Goal: Transaction & Acquisition: Purchase product/service

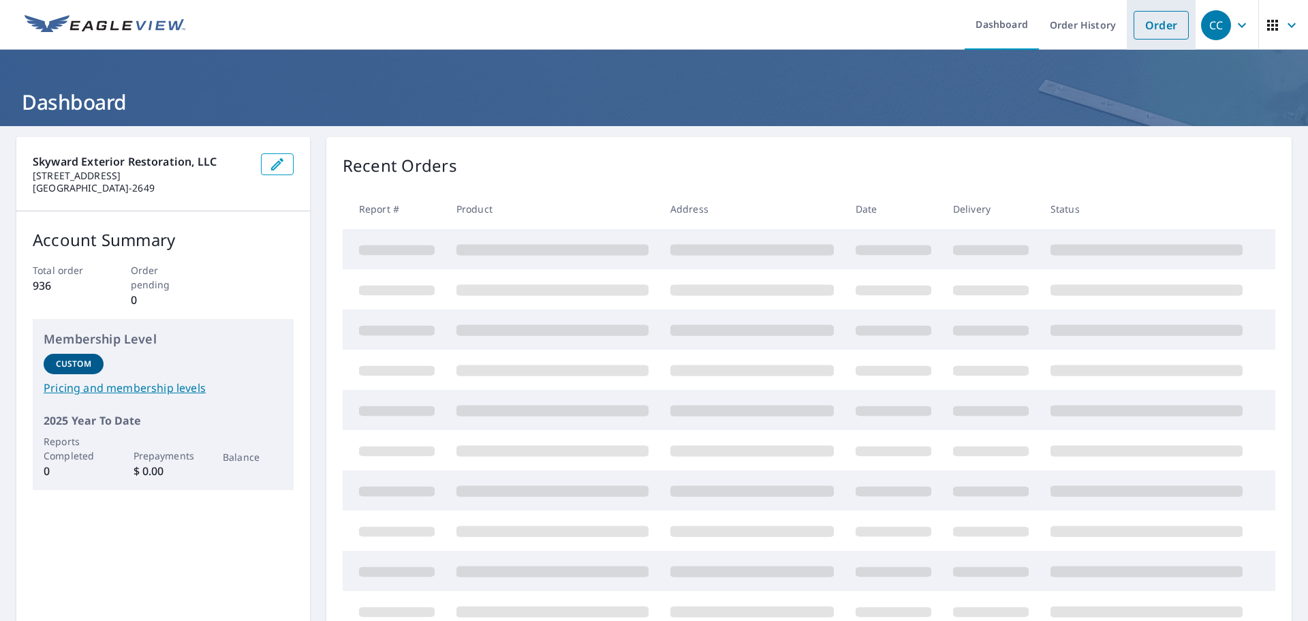
click at [1141, 20] on link "Order" at bounding box center [1161, 25] width 55 height 29
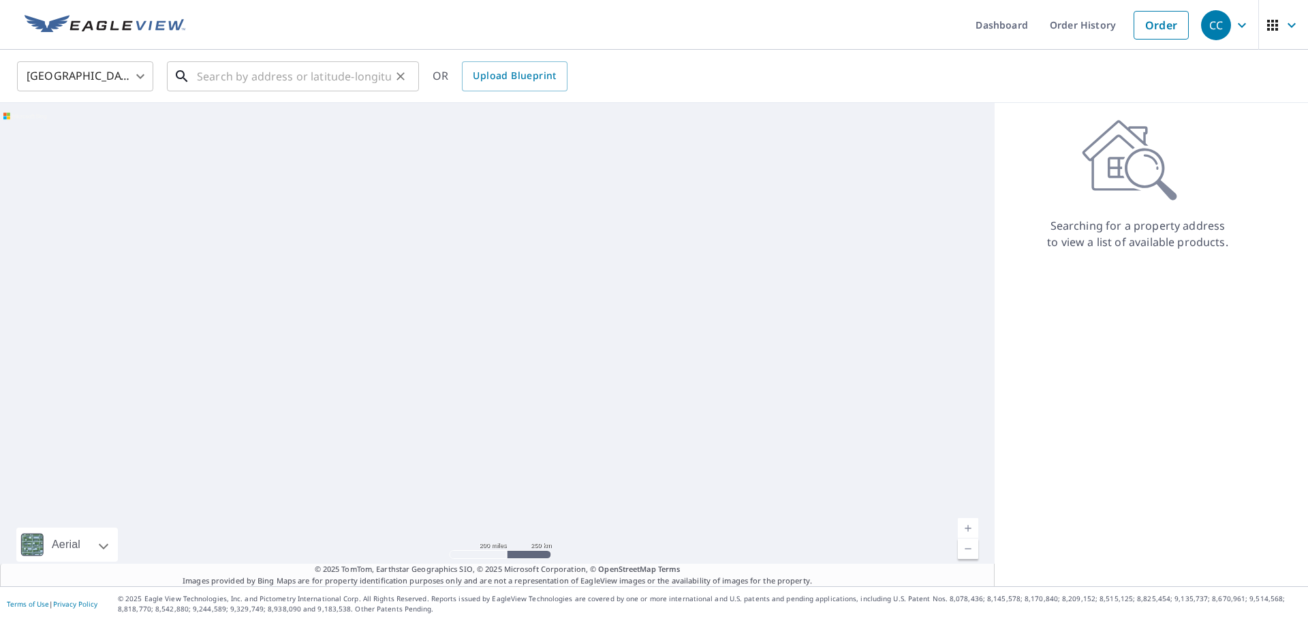
click at [333, 78] on input "text" at bounding box center [294, 76] width 194 height 38
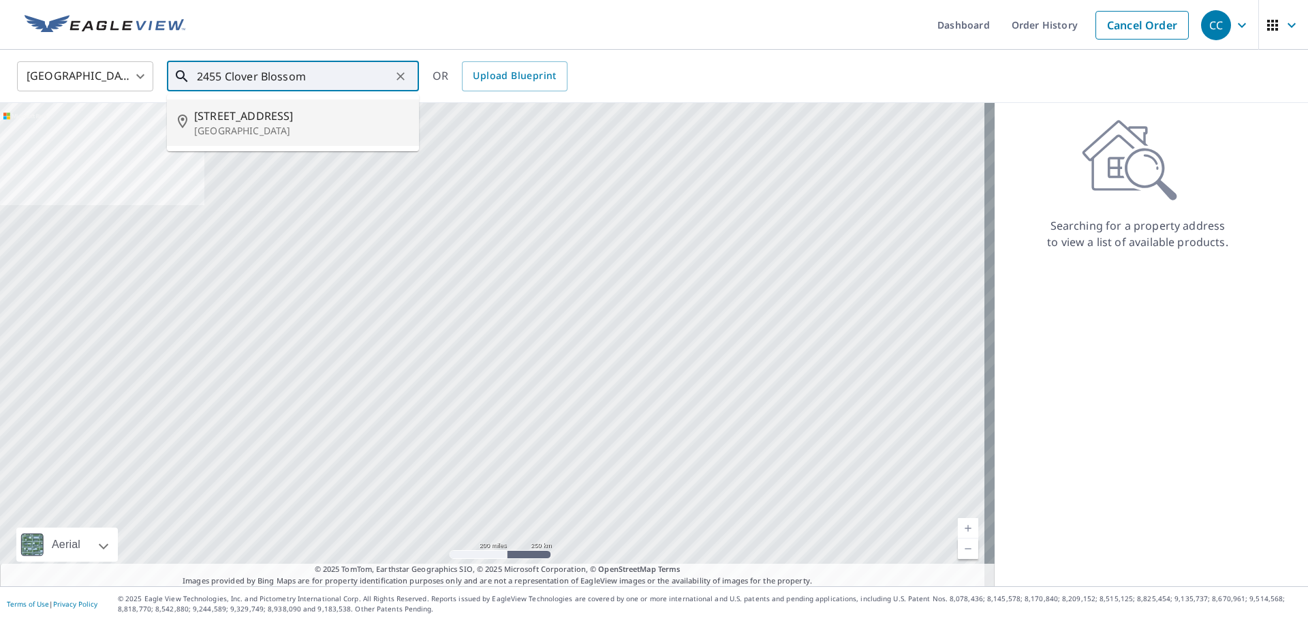
click at [290, 117] on span "[STREET_ADDRESS]" at bounding box center [301, 116] width 214 height 16
type input "[STREET_ADDRESS]"
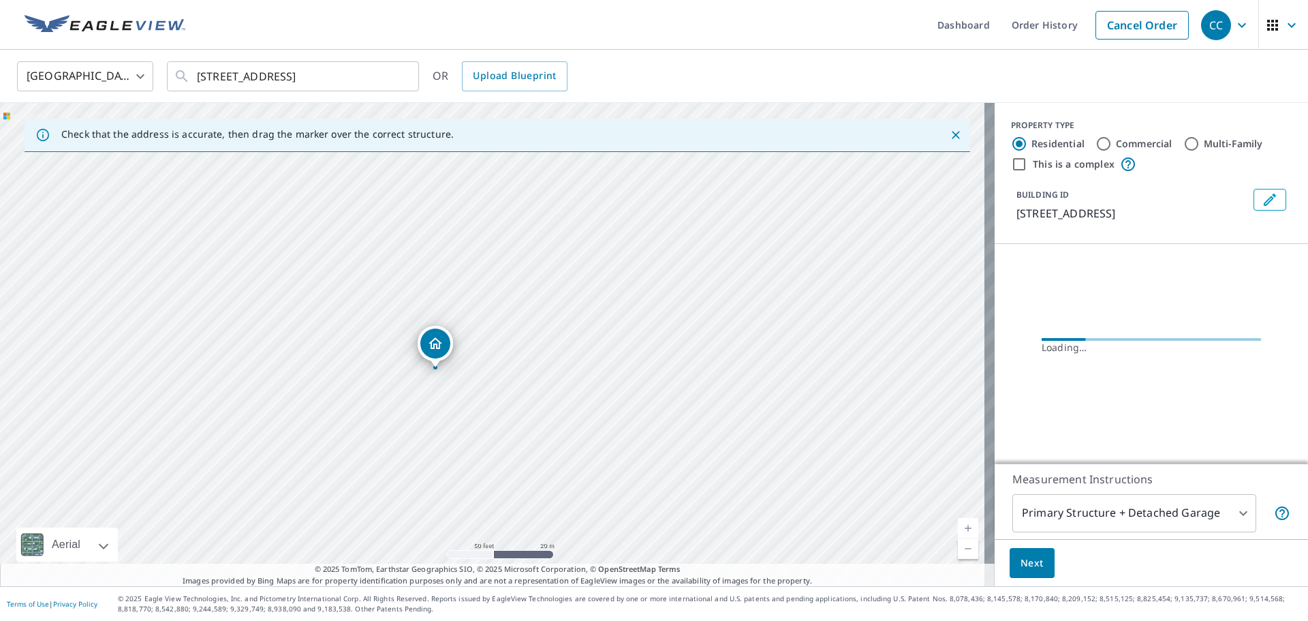
drag, startPoint x: 469, startPoint y: 356, endPoint x: 510, endPoint y: 356, distance: 41.6
click at [510, 356] on div "[STREET_ADDRESS]" at bounding box center [497, 344] width 995 height 483
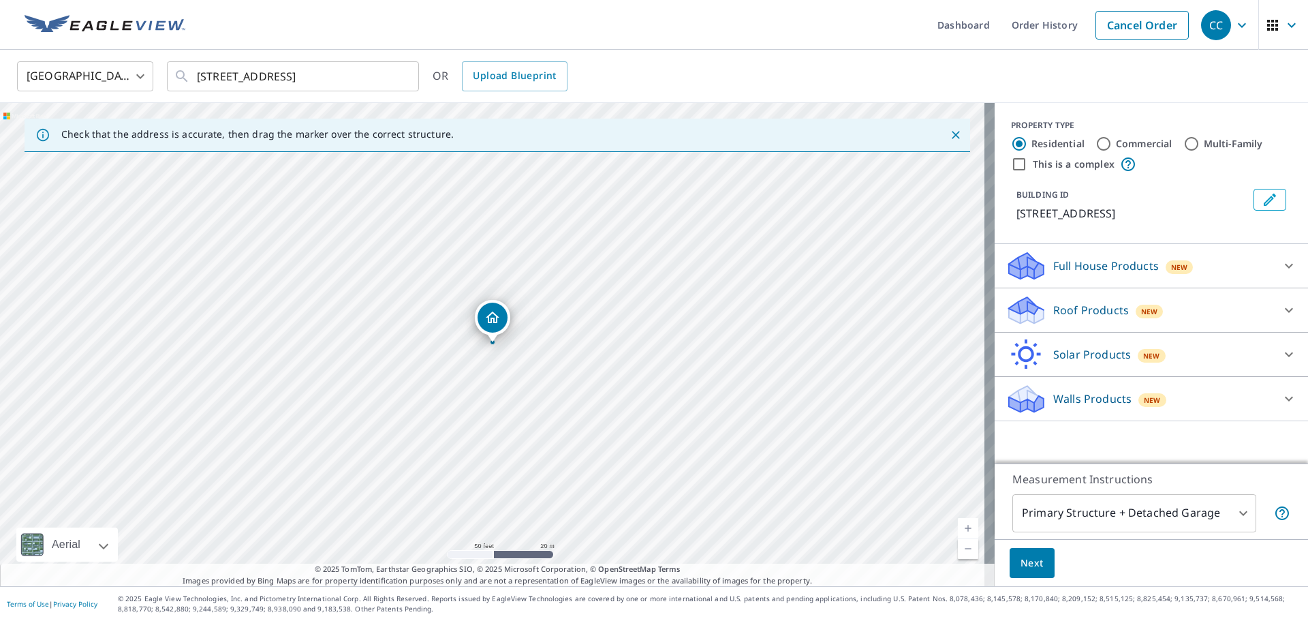
click at [1084, 318] on p "Roof Products" at bounding box center [1091, 310] width 76 height 16
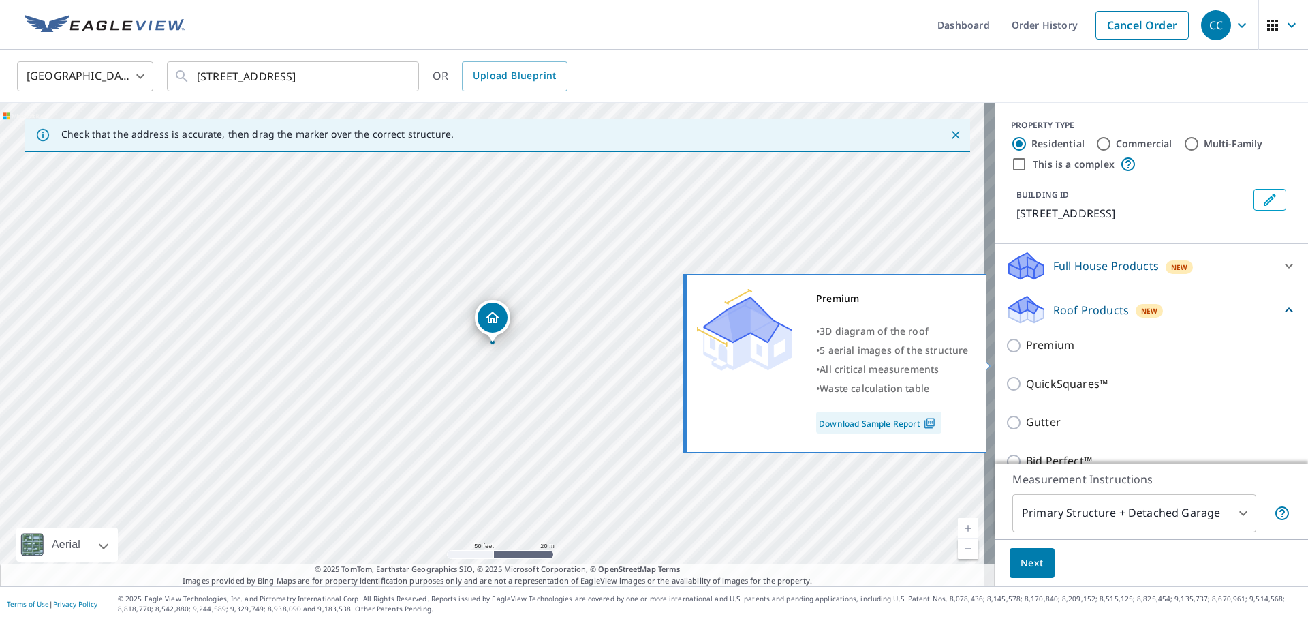
click at [1006, 354] on input "Premium" at bounding box center [1016, 345] width 20 height 16
checkbox input "true"
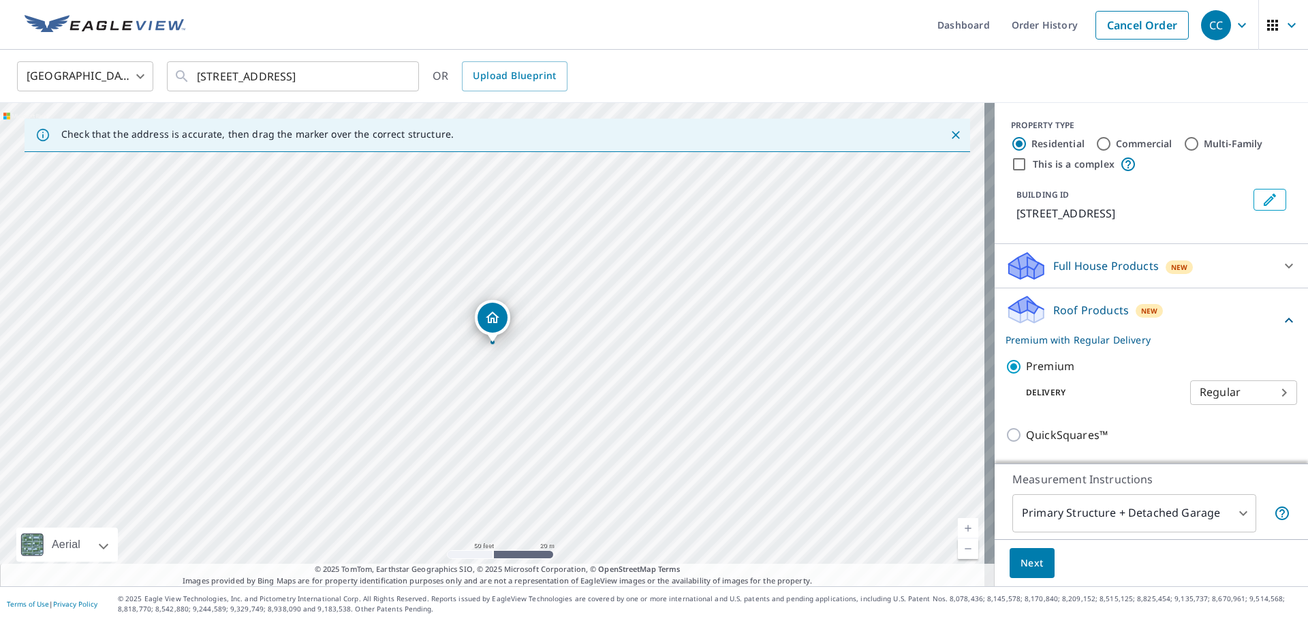
click at [1010, 572] on button "Next" at bounding box center [1032, 563] width 45 height 31
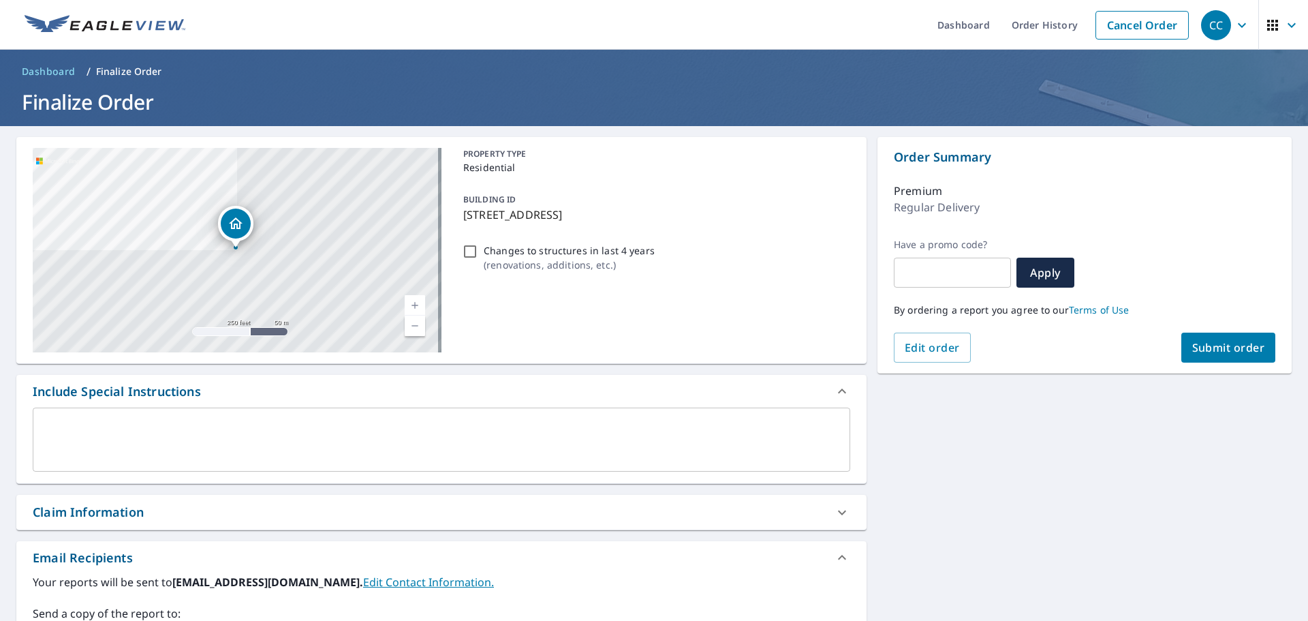
click at [1219, 356] on button "Submit order" at bounding box center [1229, 348] width 95 height 30
